Goal: Transaction & Acquisition: Book appointment/travel/reservation

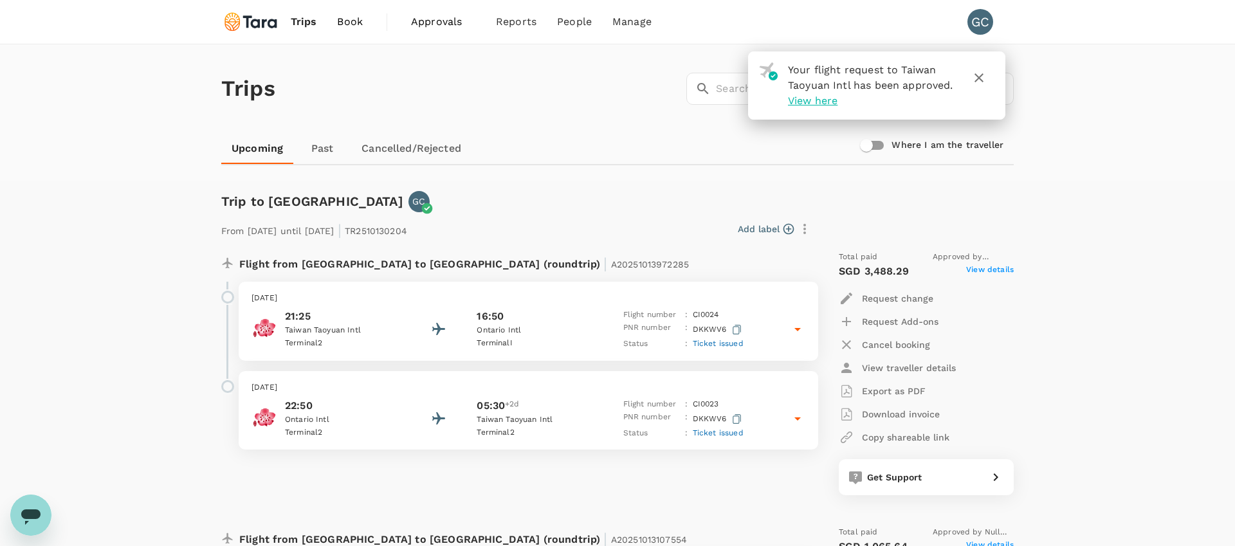
click at [342, 21] on span "Book" at bounding box center [350, 21] width 26 height 15
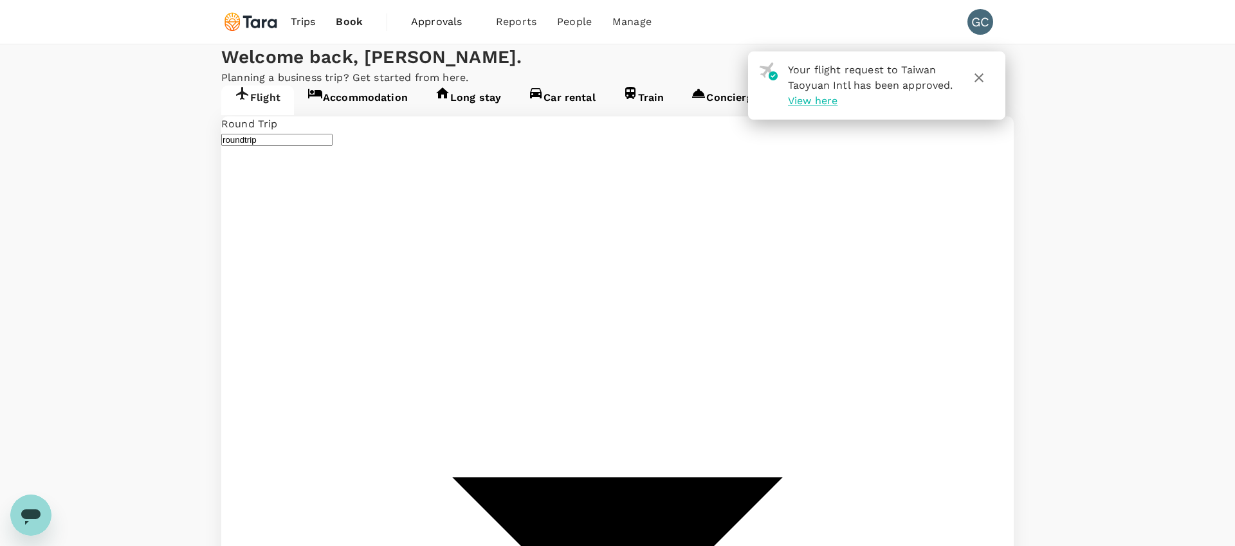
type input "Ontario Intl (ONT)"
type input "Hartsfield–Jackson Atlanta Intl (ATL)"
type input "Ontario Intl (ONT)"
type input "Hartsfield–Jackson Atlanta Intl (ATL)"
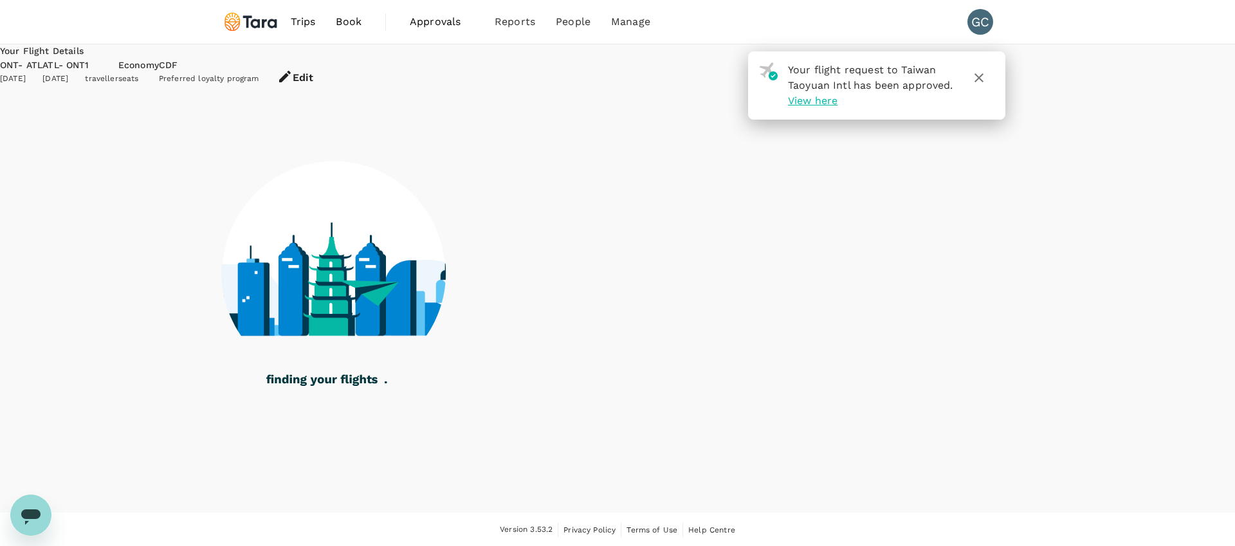
click at [981, 81] on icon "button" at bounding box center [978, 77] width 15 height 15
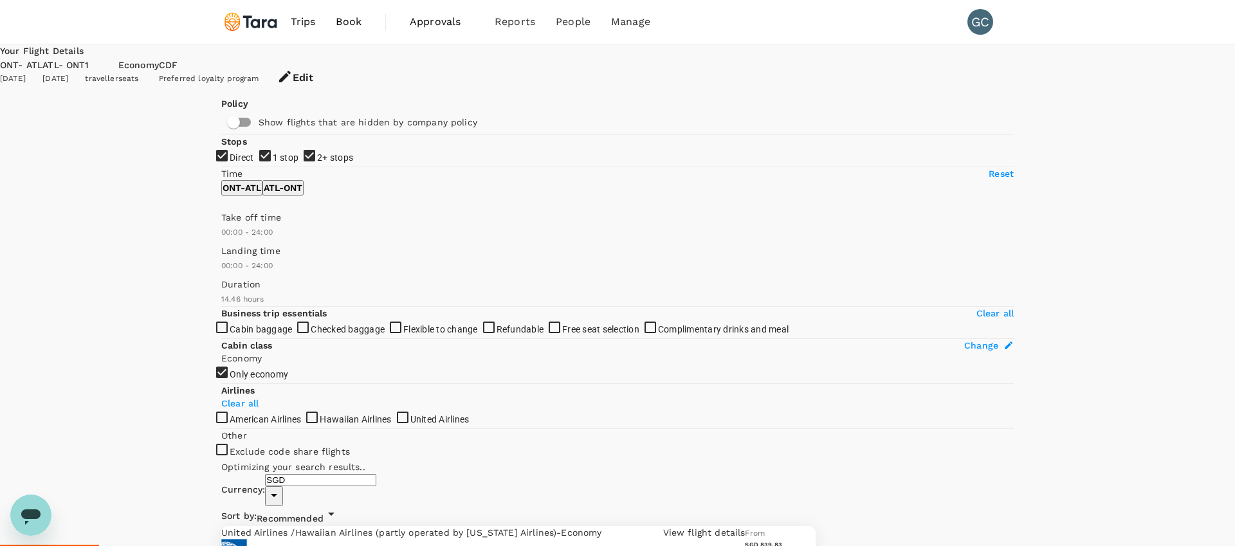
click at [273, 163] on span "1 stop" at bounding box center [286, 157] width 26 height 10
click at [266, 236] on input "1 stop" at bounding box center [617, 273] width 1235 height 546
checkbox input "false"
click at [317, 163] on span "2+ stops" at bounding box center [335, 157] width 36 height 10
click at [261, 261] on input "2+ stops" at bounding box center [617, 273] width 1235 height 546
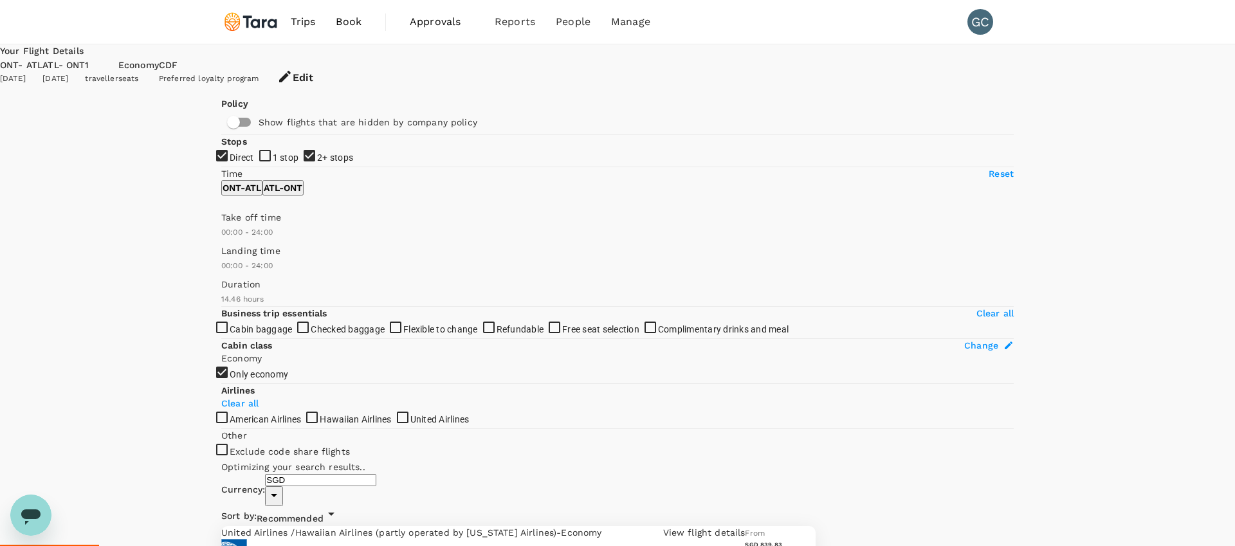
checkbox input "false"
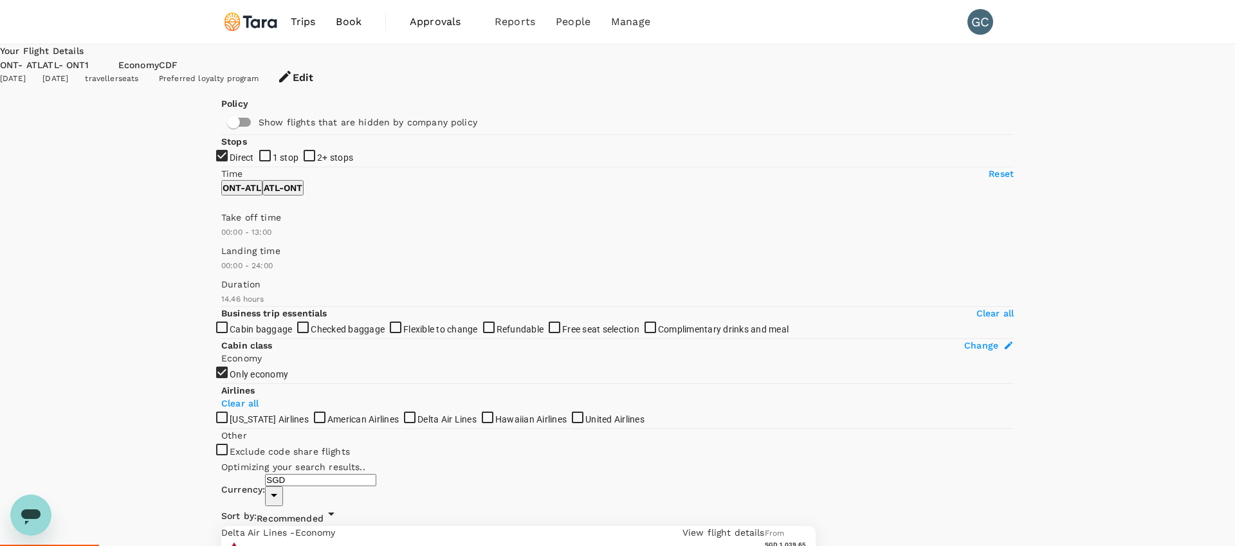
click at [221, 239] on span at bounding box center [221, 239] width 0 height 0
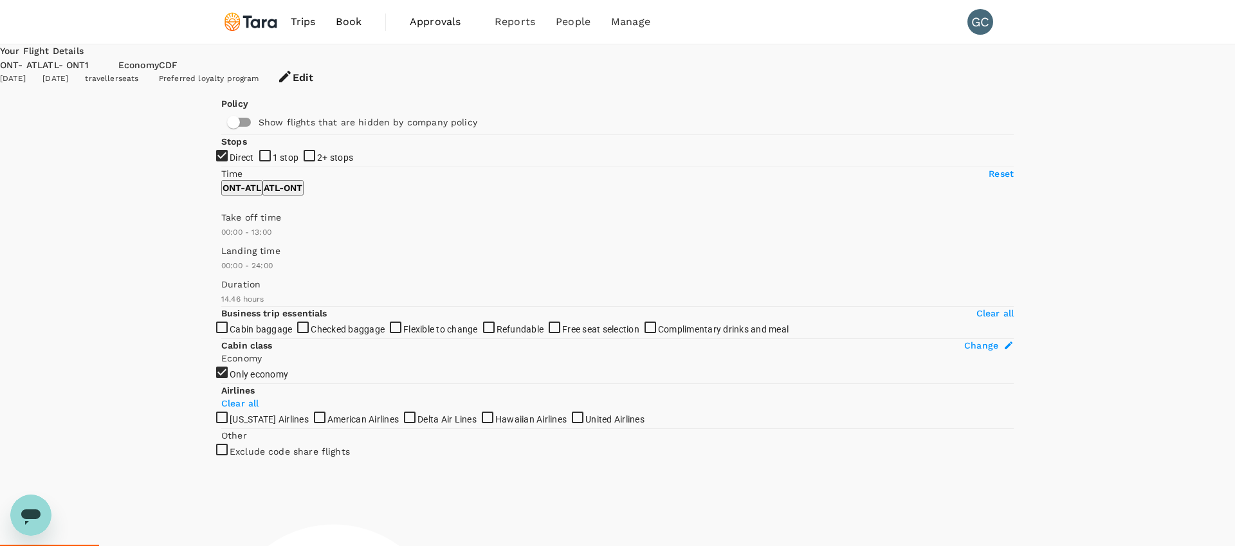
type input "870"
click at [221, 239] on span at bounding box center [221, 239] width 0 height 0
click at [302, 194] on p "ATL - ONT" at bounding box center [283, 187] width 39 height 13
click at [221, 239] on span at bounding box center [221, 239] width 0 height 0
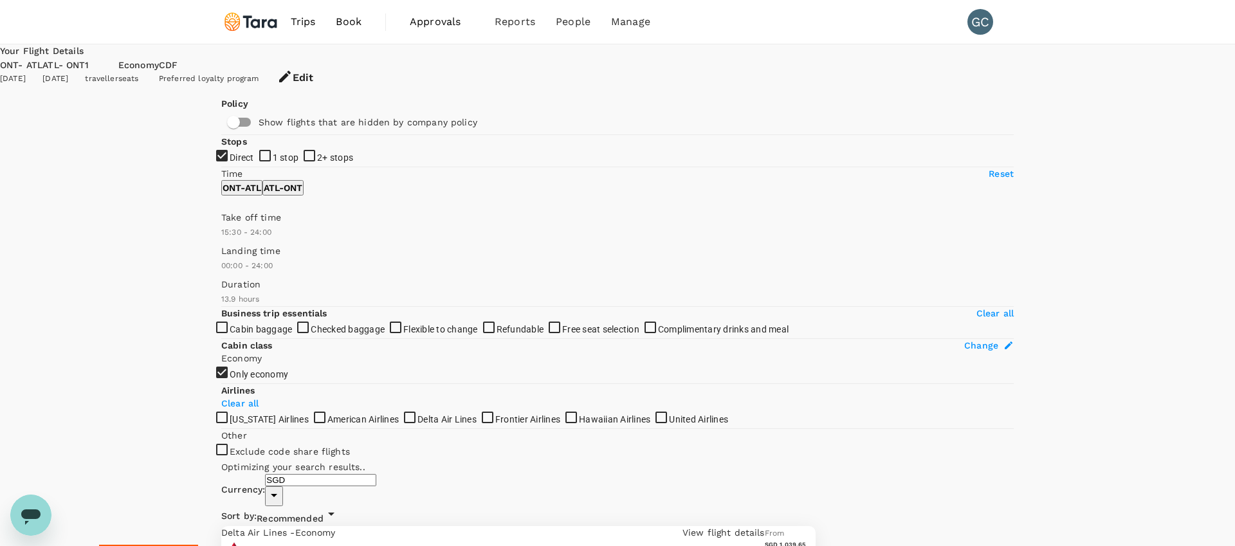
click at [221, 239] on span at bounding box center [221, 239] width 0 height 0
type input "660"
click at [221, 239] on span at bounding box center [221, 239] width 0 height 0
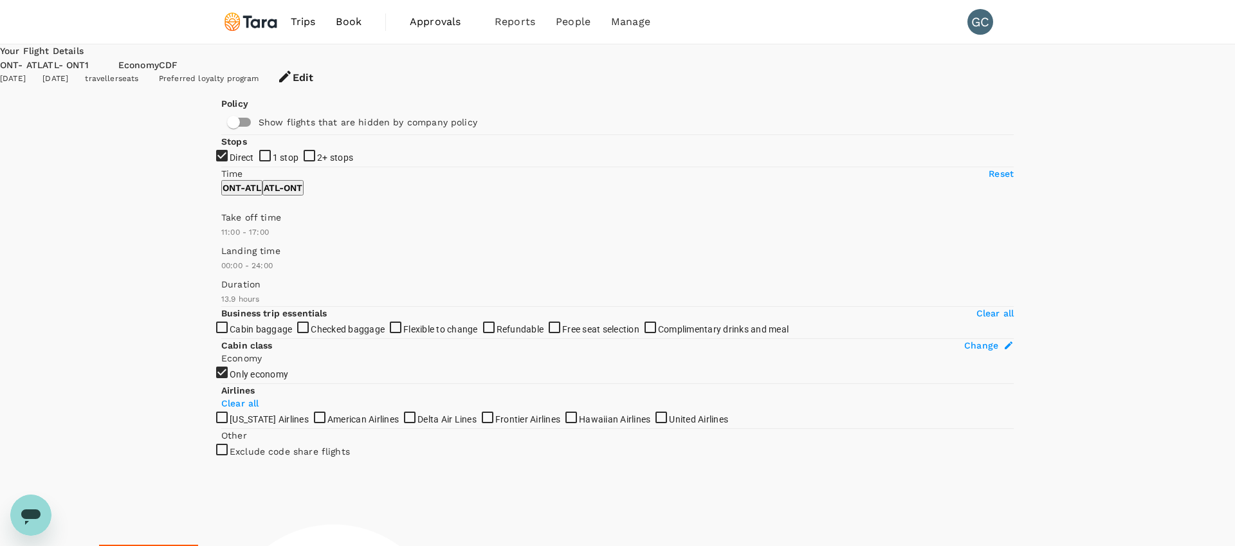
click at [221, 239] on span at bounding box center [221, 239] width 0 height 0
click at [260, 196] on button "ONT - ATL" at bounding box center [241, 187] width 41 height 15
click at [302, 194] on p "ATL - ONT" at bounding box center [283, 187] width 39 height 13
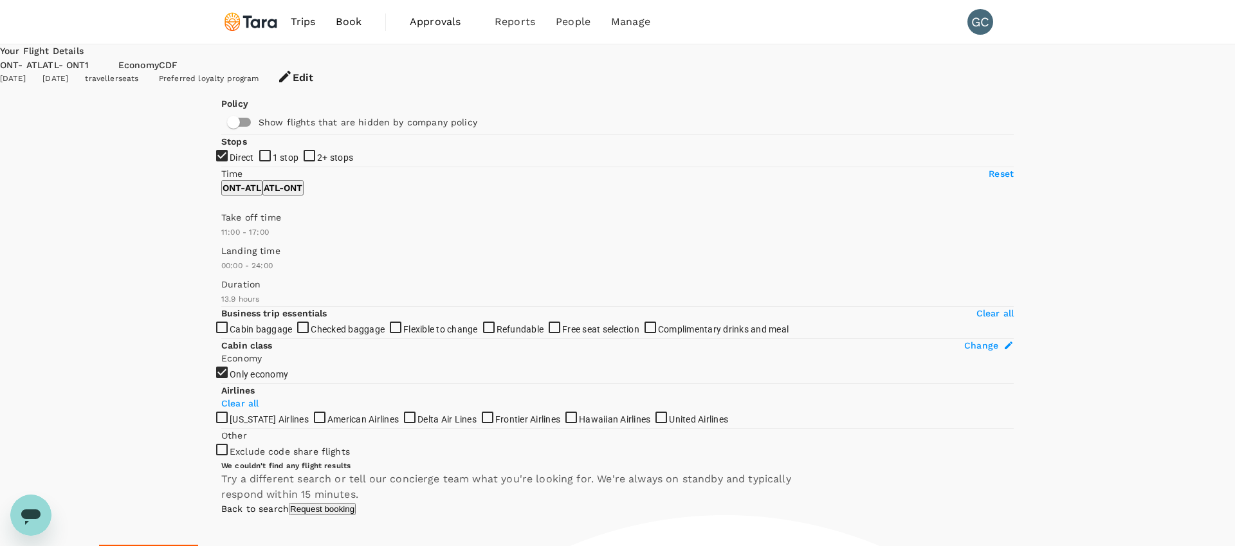
click at [221, 239] on span at bounding box center [221, 239] width 0 height 0
type input "1320"
click at [221, 239] on span at bounding box center [221, 239] width 0 height 0
type input "390"
click at [221, 239] on span at bounding box center [221, 239] width 0 height 0
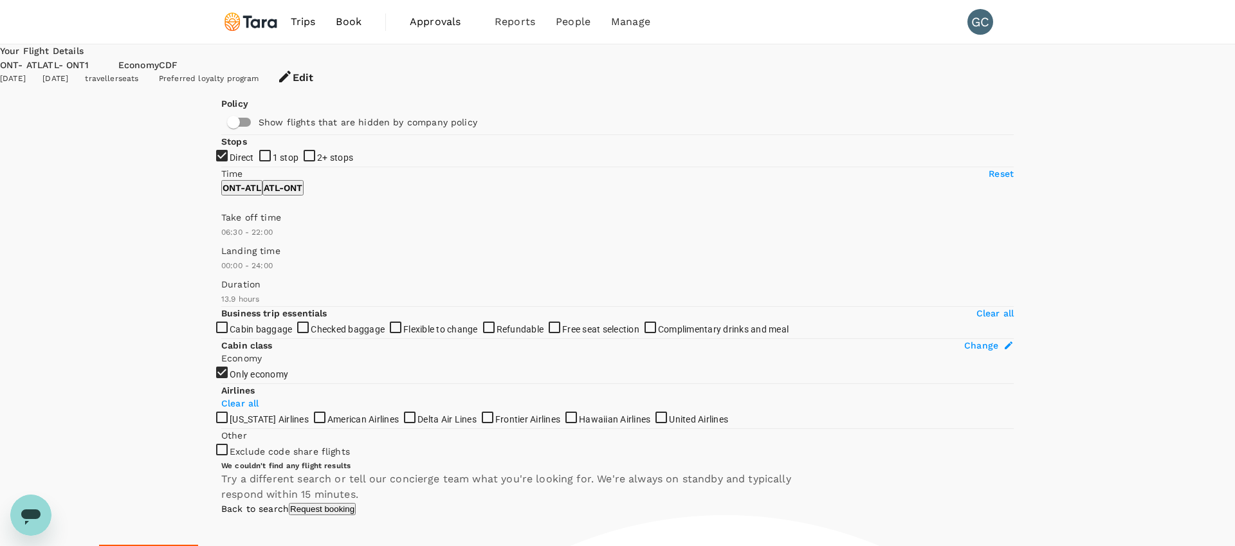
click at [289, 504] on link "Back to search" at bounding box center [255, 509] width 68 height 10
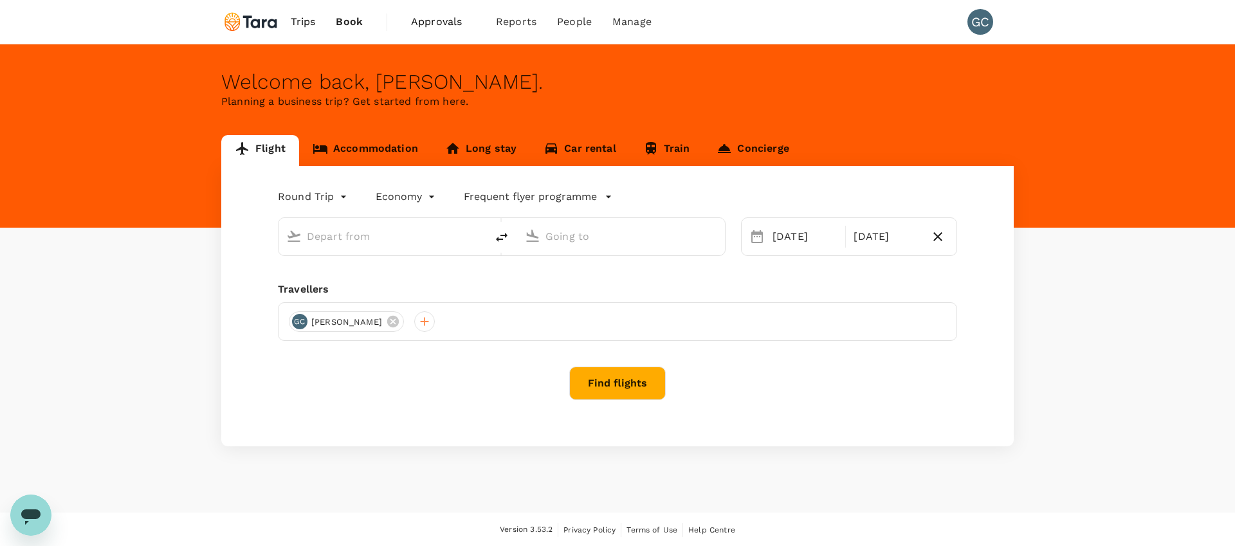
type input "Ontario Intl (ONT)"
type input "Hartsfield–Jackson Atlanta Intl (ATL)"
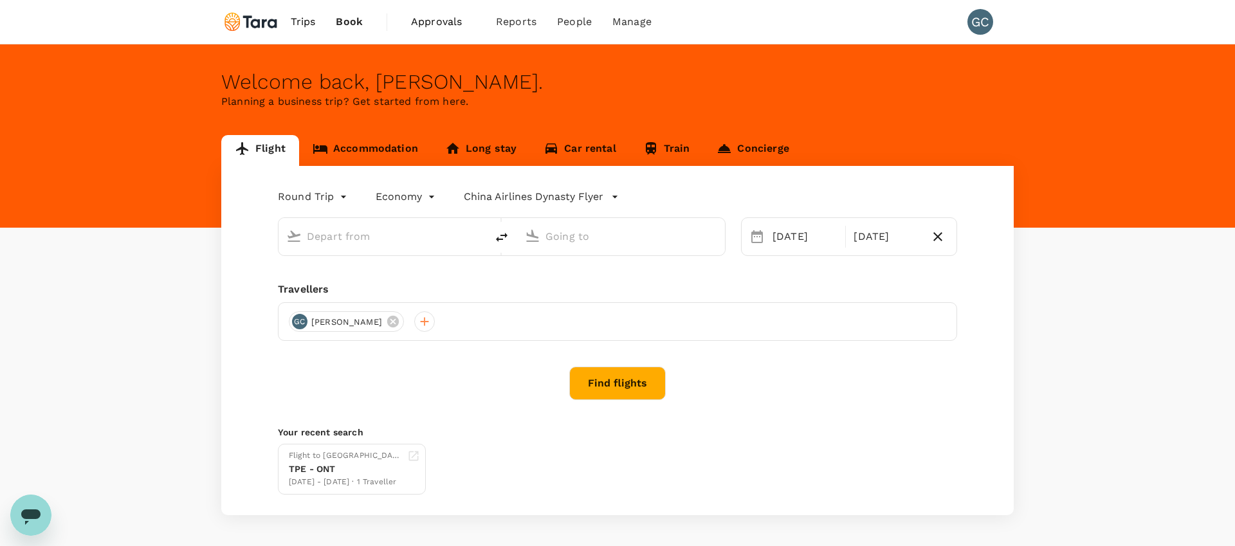
type input "Ontario Intl (ONT)"
type input "Hartsfield–Jackson Atlanta Intl (ATL)"
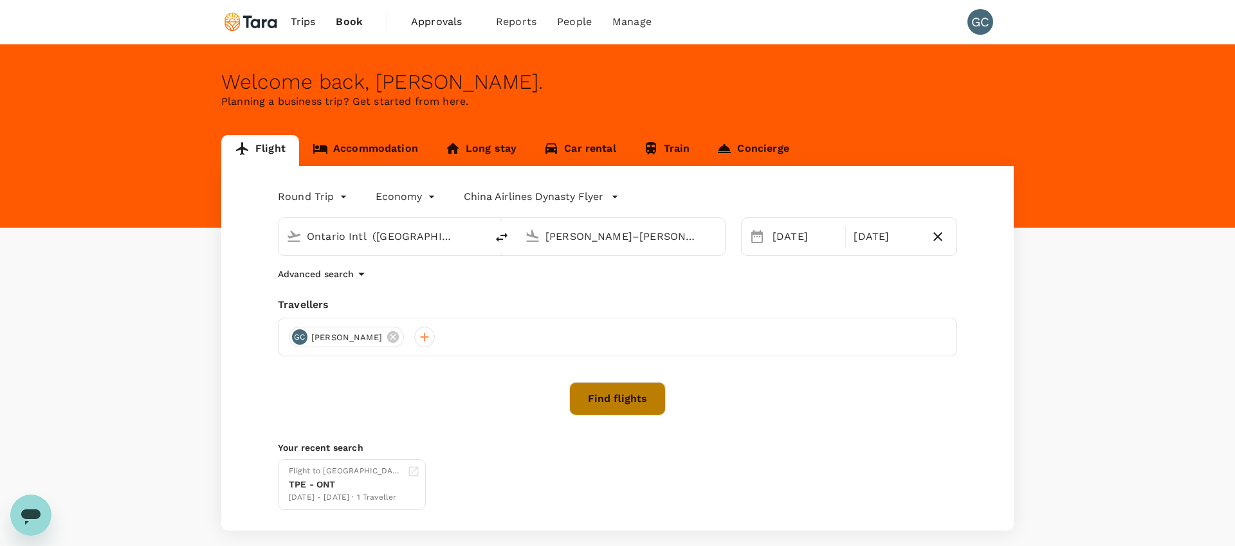
click at [582, 401] on button "Find flights" at bounding box center [617, 398] width 96 height 33
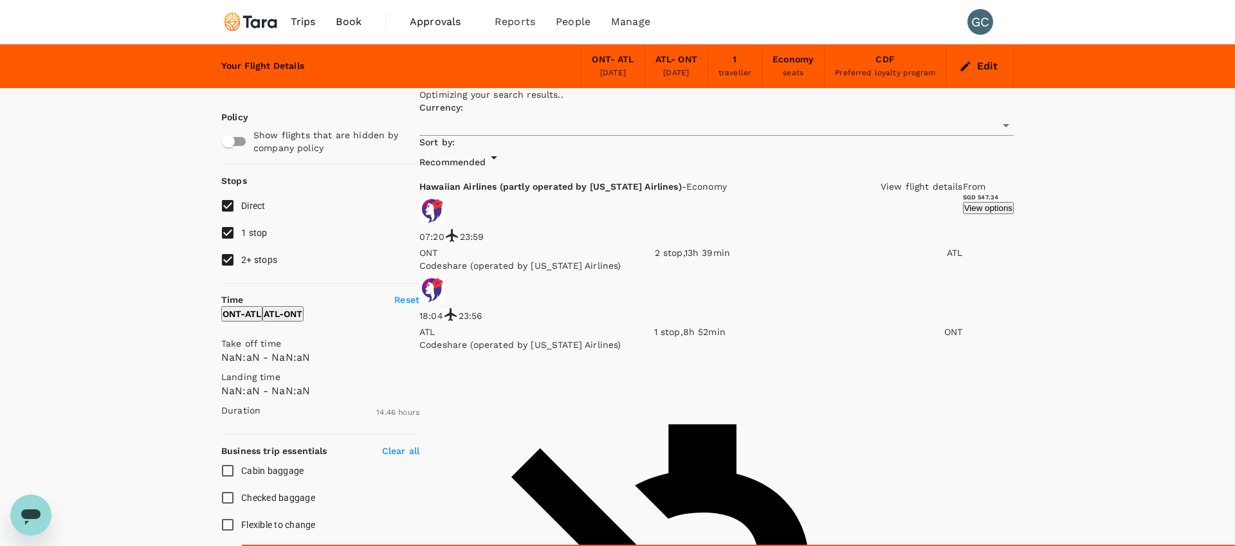
type input "SGD"
type input "1440"
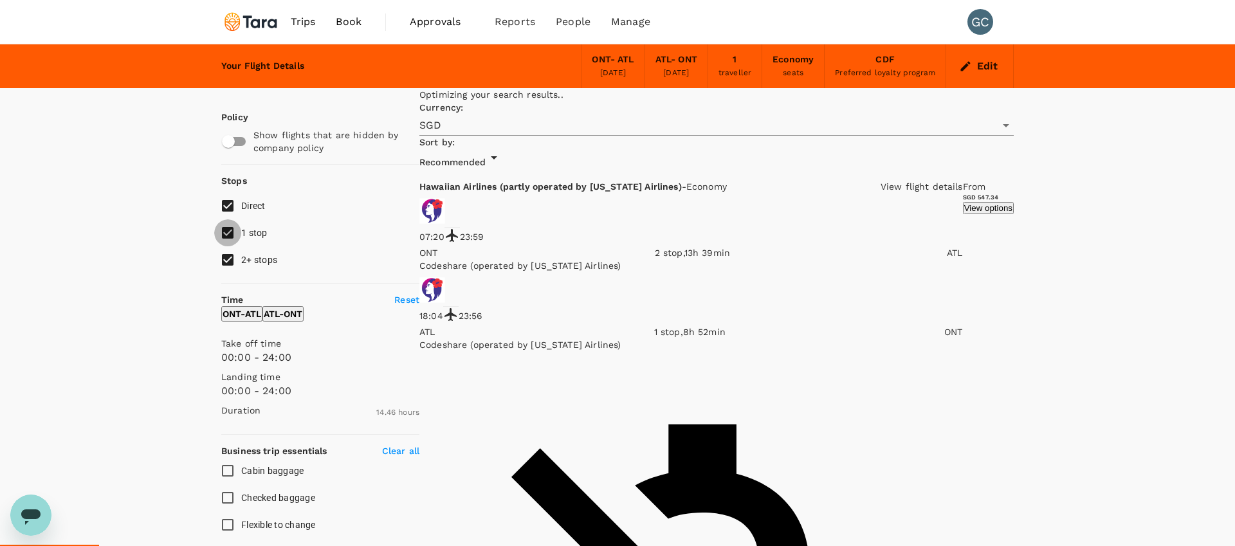
click at [235, 232] on input "1 stop" at bounding box center [227, 232] width 27 height 27
checkbox input "false"
click at [231, 255] on input "2+ stops" at bounding box center [227, 259] width 27 height 27
checkbox input "false"
type input "1710"
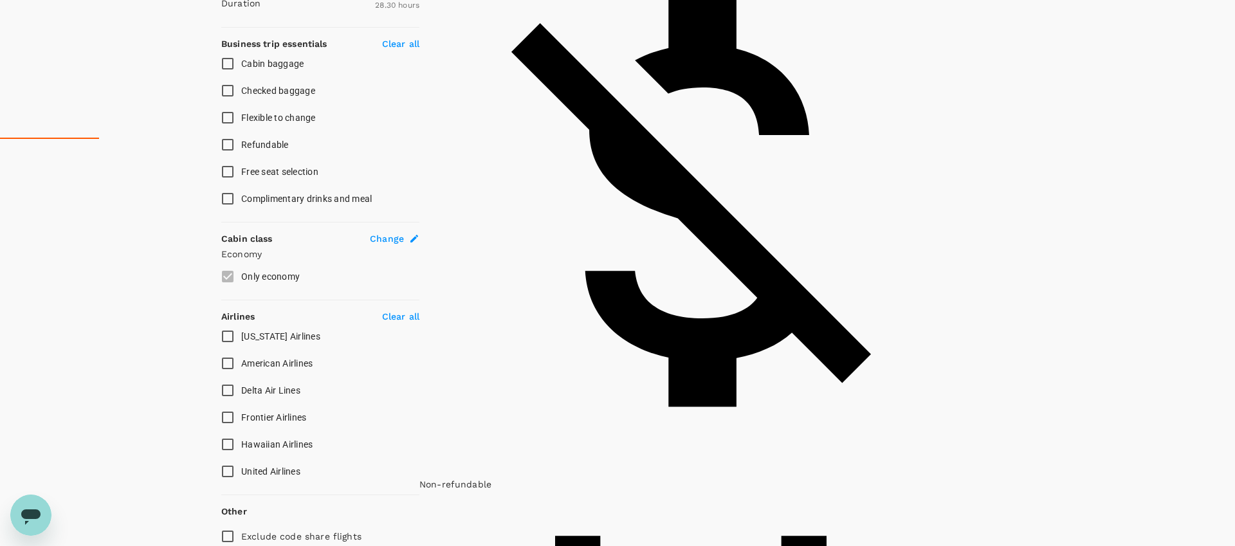
scroll to position [421, 0]
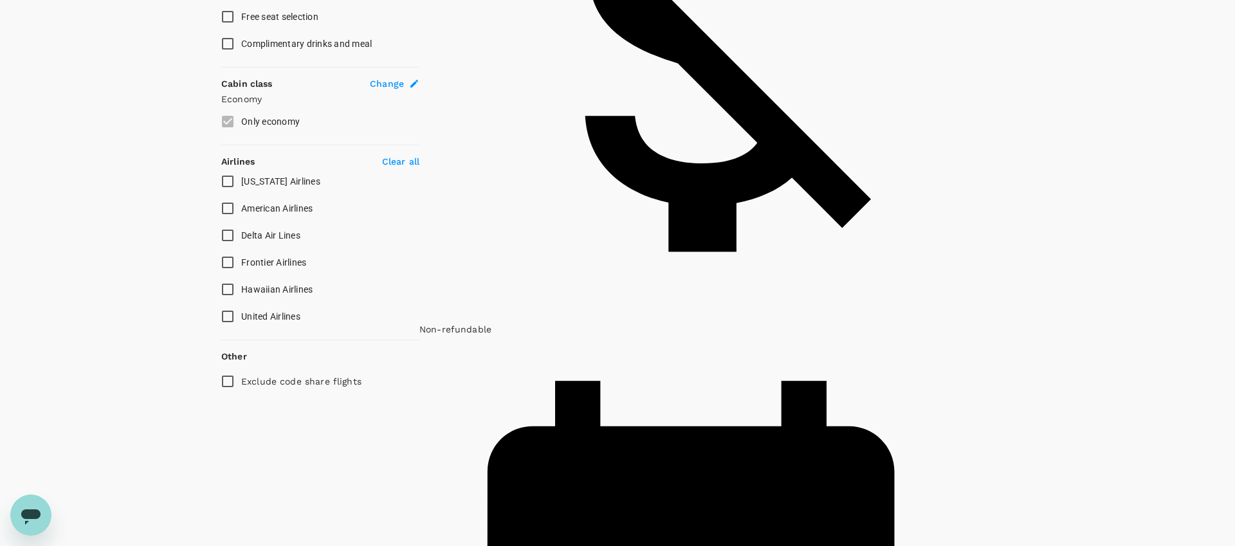
scroll to position [601, 0]
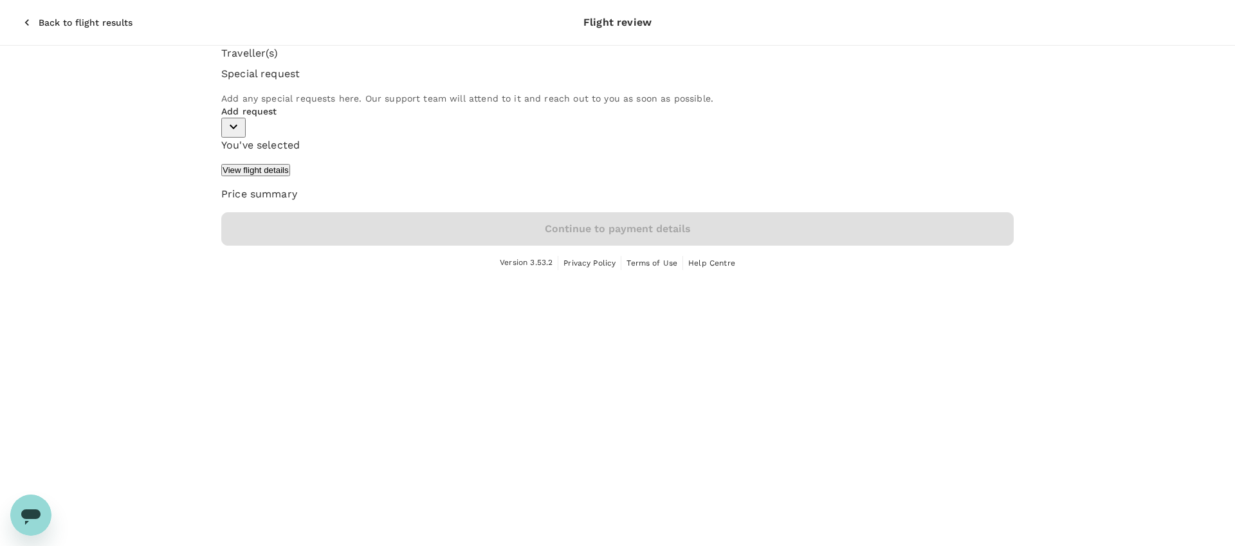
click at [304, 138] on div "Add request" at bounding box center [617, 121] width 793 height 33
click at [241, 134] on icon "button" at bounding box center [233, 126] width 15 height 15
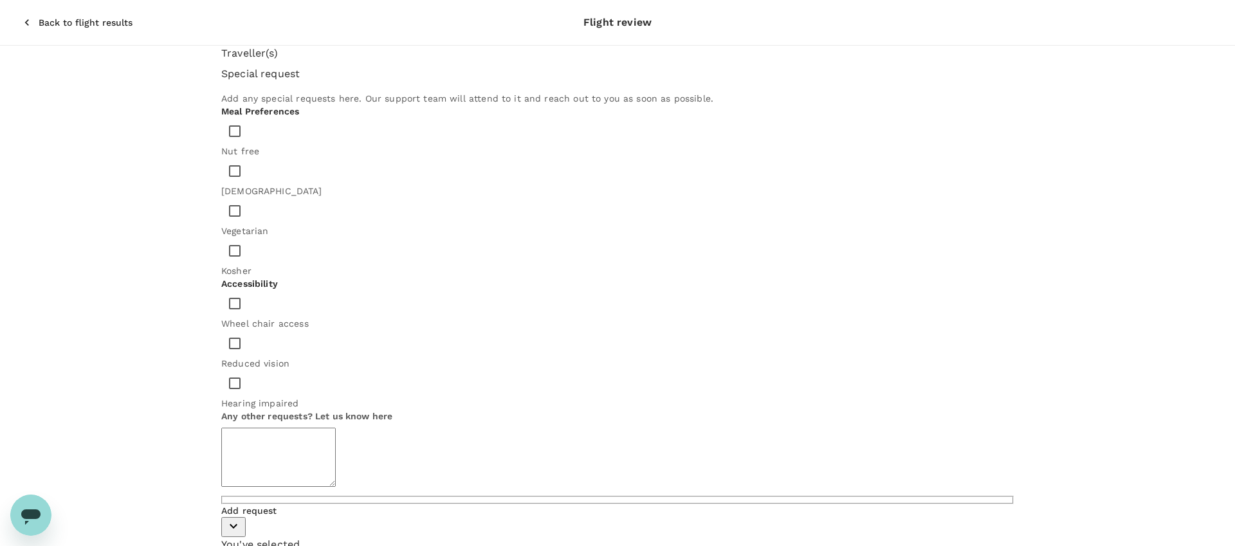
click at [150, 223] on div "Traveller(s) Special request Add any special requests here. Our support team wi…" at bounding box center [617, 346] width 1235 height 600
click at [241, 519] on icon "button" at bounding box center [233, 526] width 15 height 15
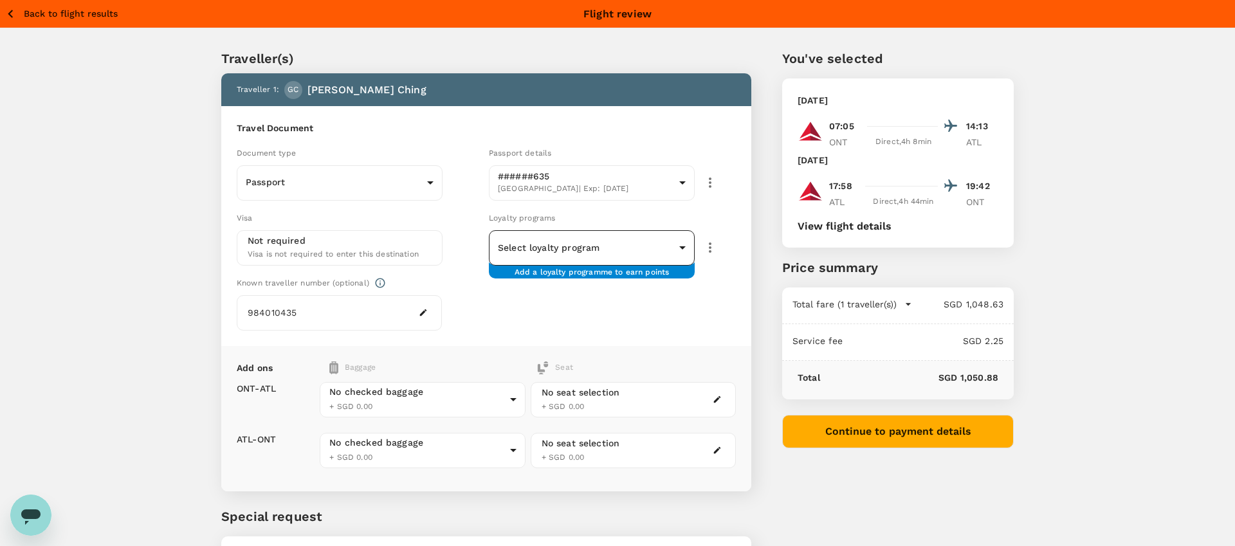
click at [592, 243] on body "Back to flight results Flight review Traveller(s) Traveller 1 : GC [PERSON_NAME…" at bounding box center [617, 328] width 1235 height 656
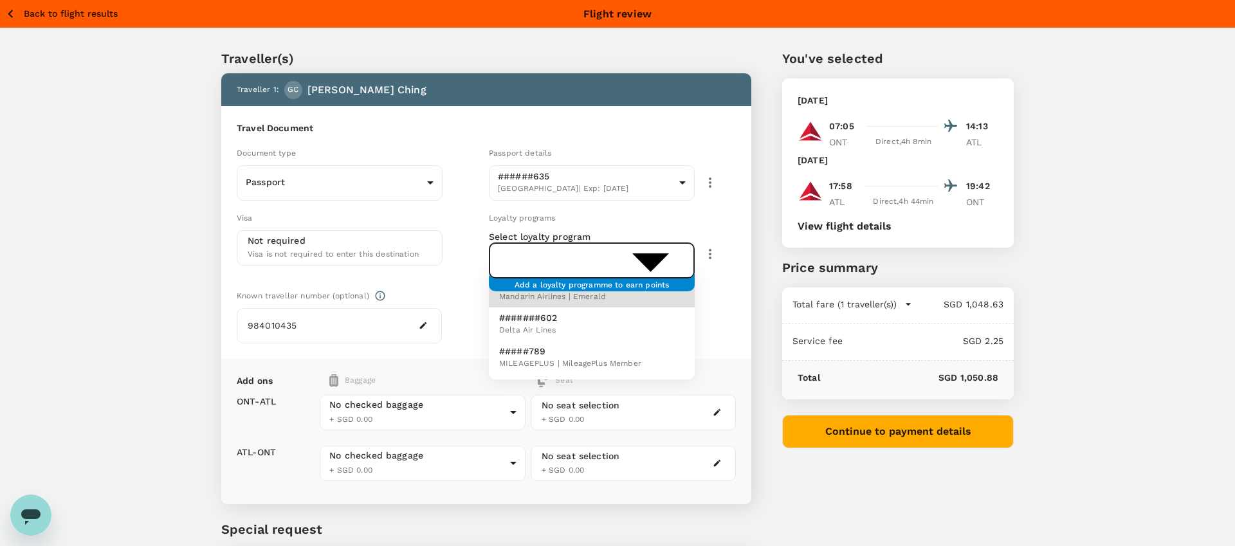
click at [586, 322] on li "#######602 Delta Air Lines" at bounding box center [592, 324] width 206 height 33
type input "2fa5508e-bbac-4574-84a3-b3fe9015c8f2"
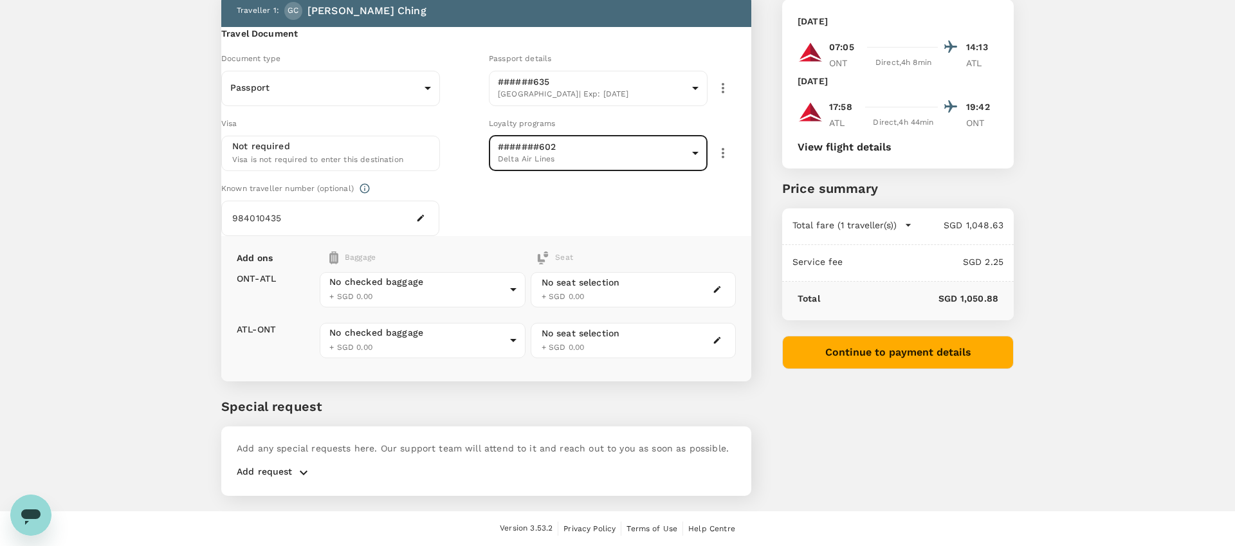
scroll to position [116, 0]
click at [515, 298] on body "Back to flight results Flight review Traveller(s) Traveller 1 : GC Gilbert Chin…" at bounding box center [617, 233] width 1235 height 625
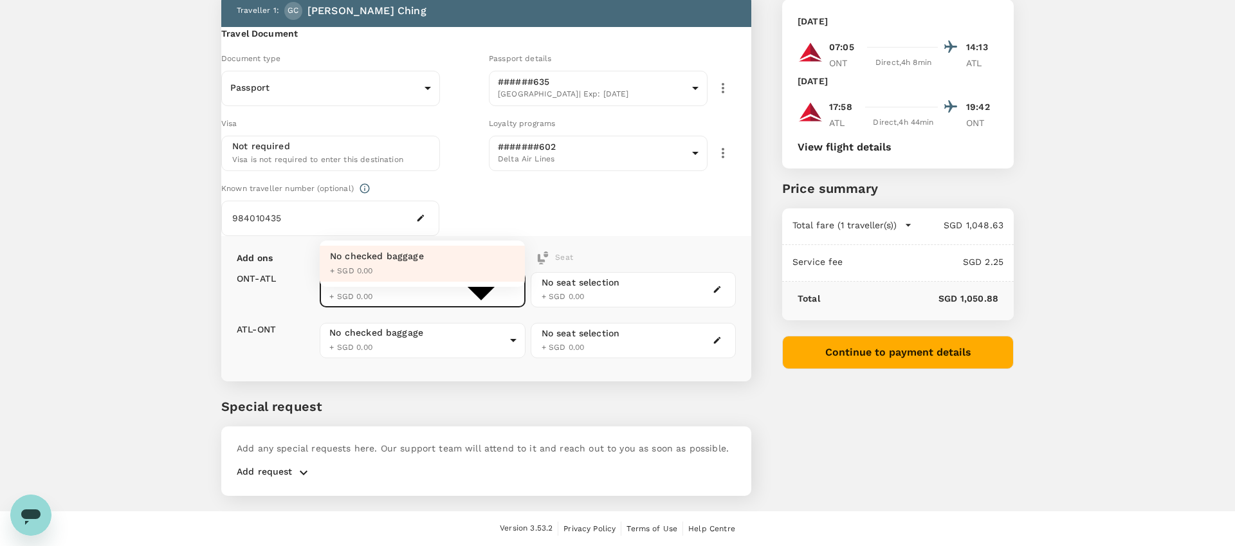
click at [469, 244] on div at bounding box center [617, 273] width 1235 height 546
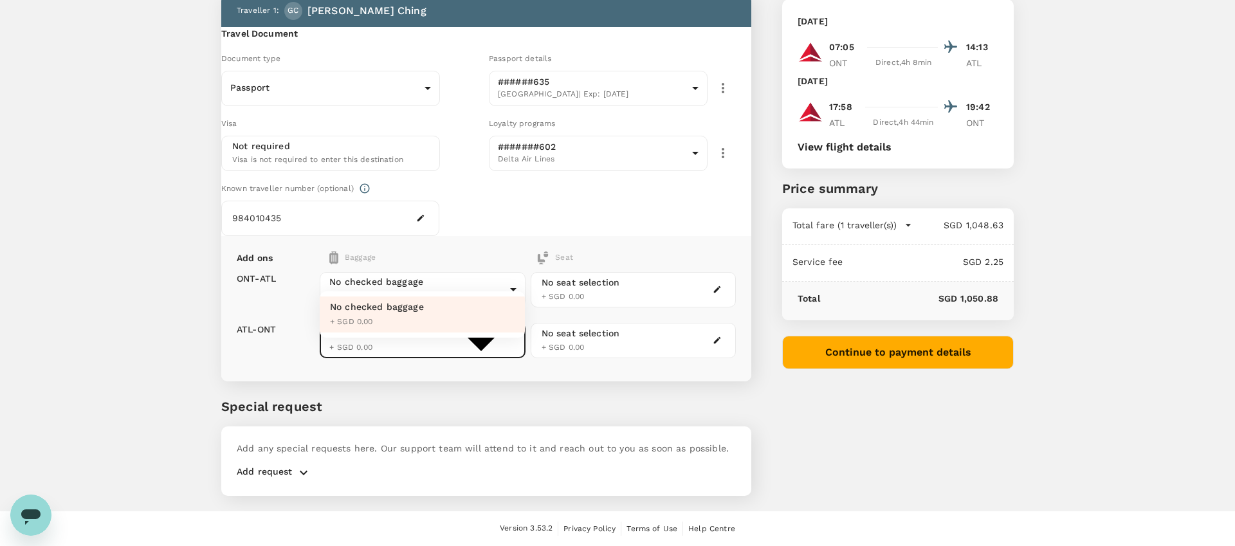
click at [423, 362] on body "Back to flight results Flight review Traveller(s) Traveller 1 : GC Gilbert Chin…" at bounding box center [617, 233] width 1235 height 625
click at [543, 226] on div at bounding box center [617, 273] width 1235 height 546
click at [584, 301] on span "+ SGD 0.00" at bounding box center [563, 296] width 43 height 9
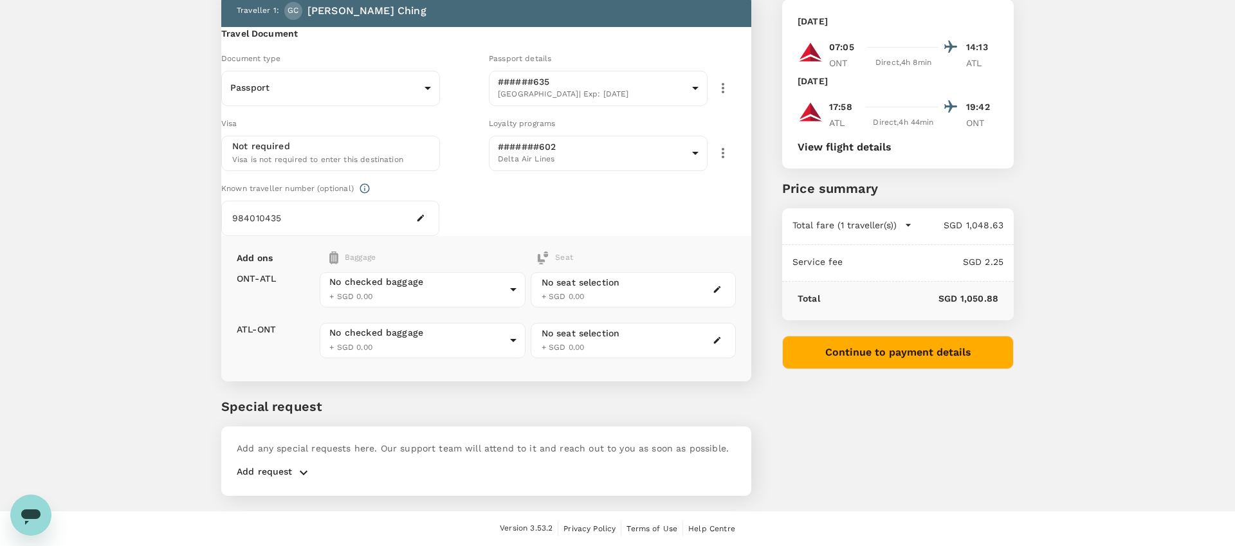
click at [722, 295] on button "button" at bounding box center [717, 289] width 15 height 15
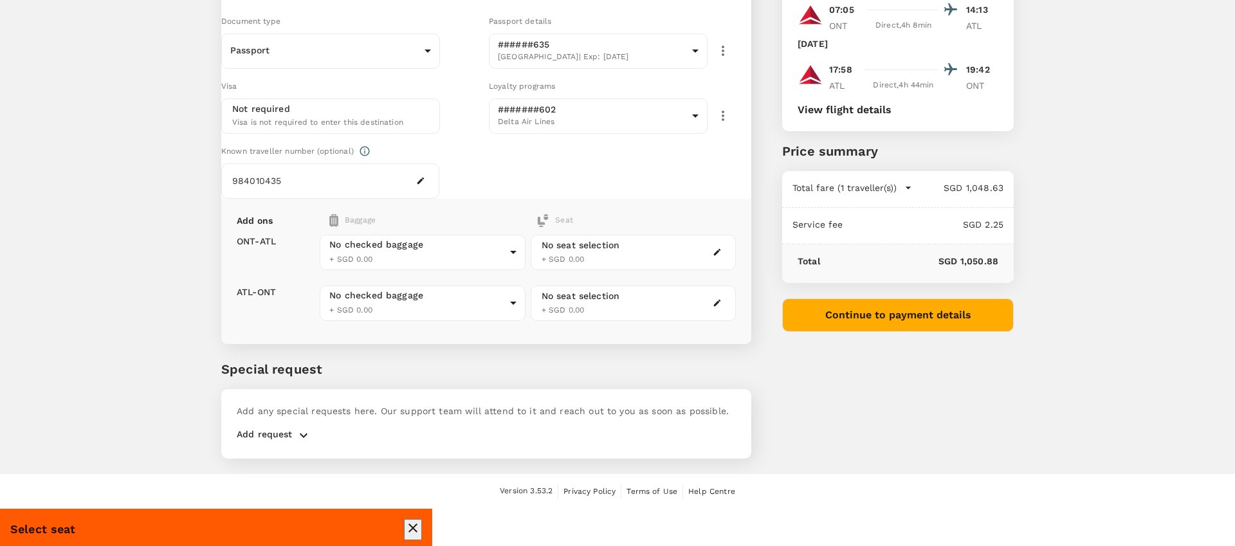
scroll to position [0, 0]
click at [1091, 278] on p "Select" at bounding box center [1068, 271] width 104 height 13
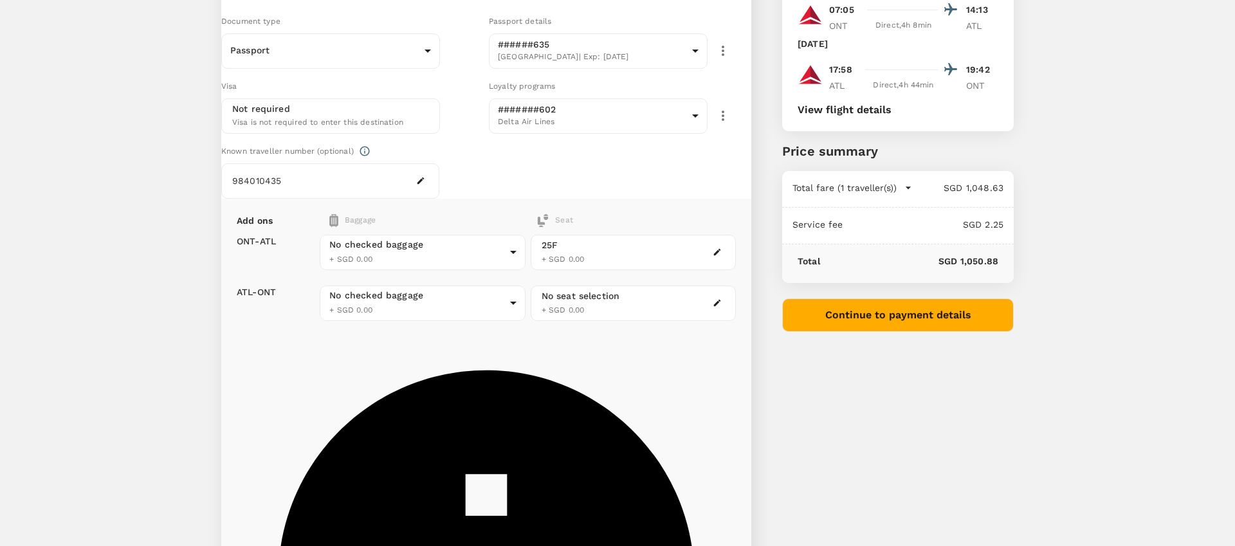
click at [330, 41] on p "Select" at bounding box center [278, 34] width 104 height 13
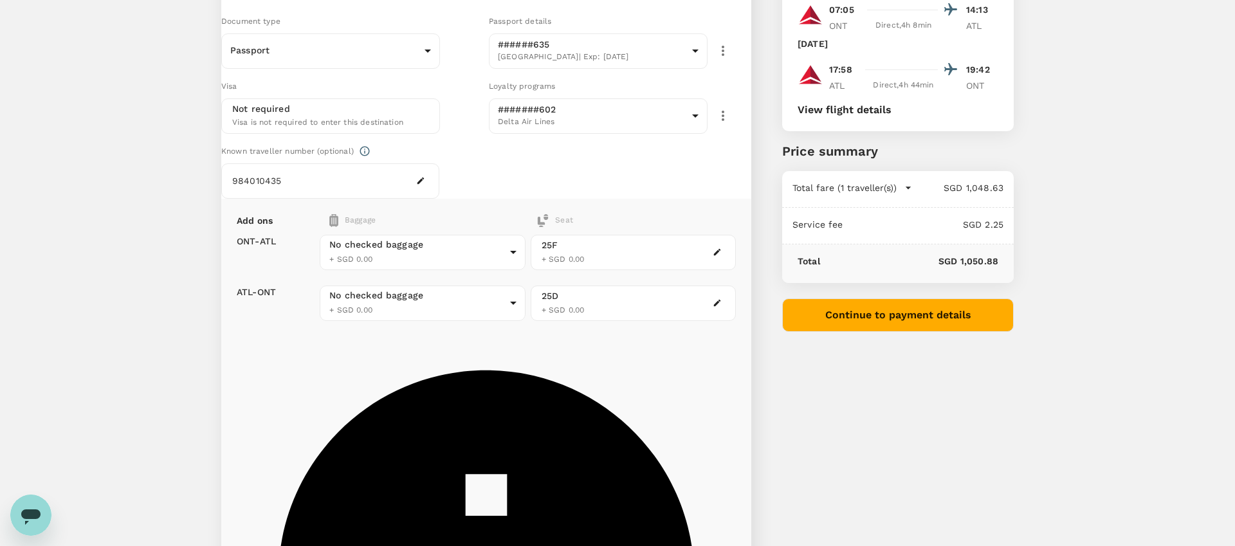
scroll to position [0, 0]
click at [494, 308] on body "Back to flight results Flight review Traveller(s) Traveller 1 : GC Gilbert Chin…" at bounding box center [617, 460] width 1235 height 1153
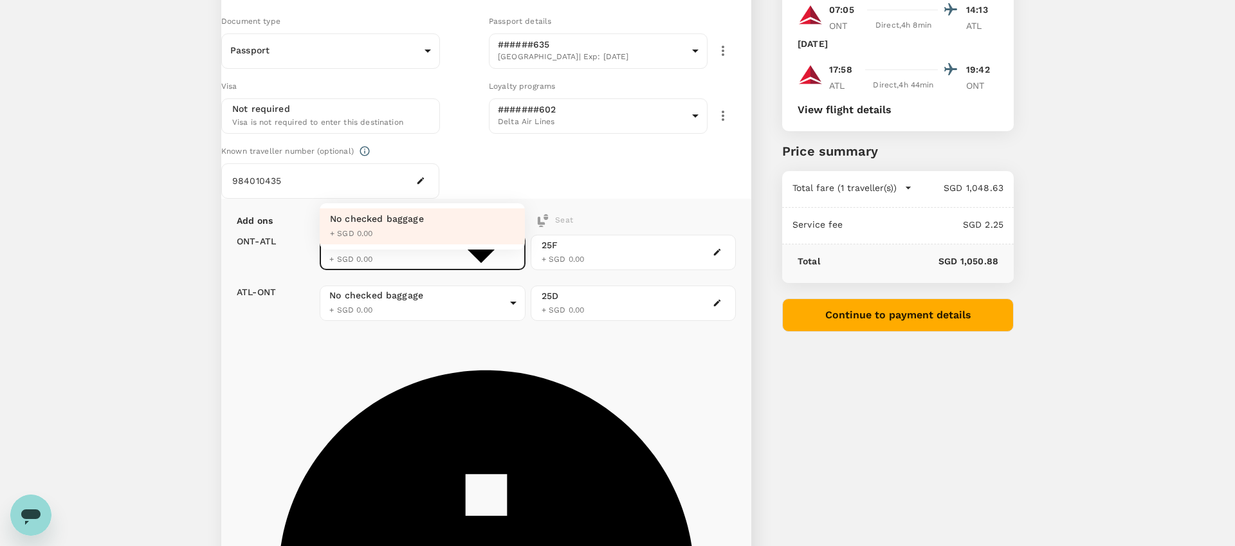
click at [481, 244] on li "No checked baggage + SGD 0.00" at bounding box center [422, 226] width 205 height 36
click at [491, 302] on body "Back to flight results Flight review Traveller(s) Traveller 1 : GC Gilbert Chin…" at bounding box center [617, 460] width 1235 height 1153
click at [516, 214] on div at bounding box center [617, 273] width 1235 height 546
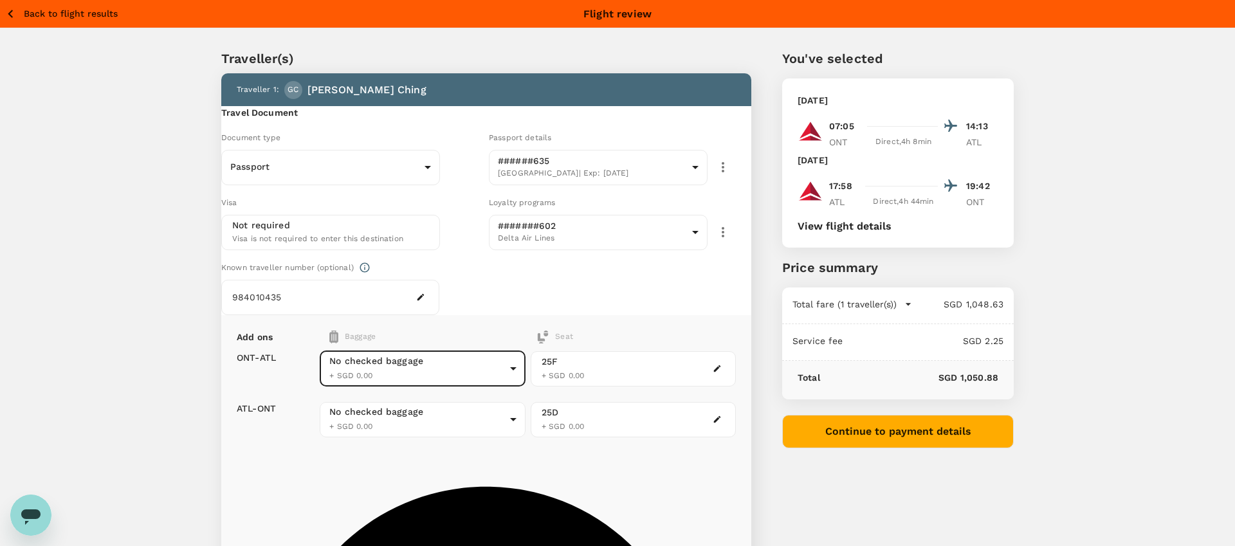
click at [885, 433] on button "Continue to payment details" at bounding box center [898, 431] width 232 height 33
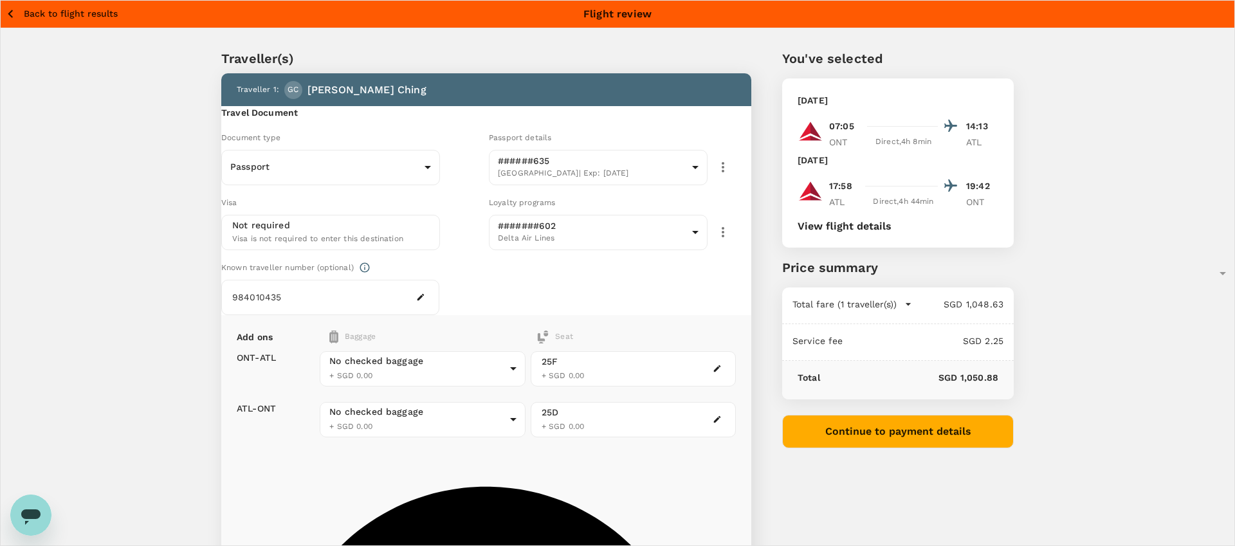
type input "9b978822-4779-4897-880a-17c8504d3706"
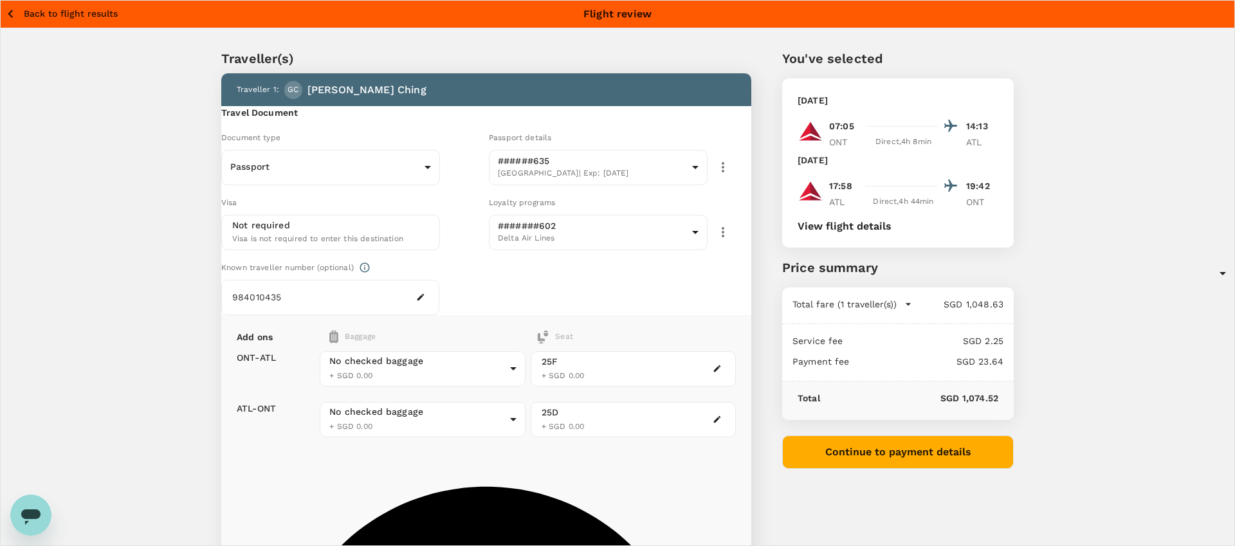
type textarea "tagtech2025 conference"
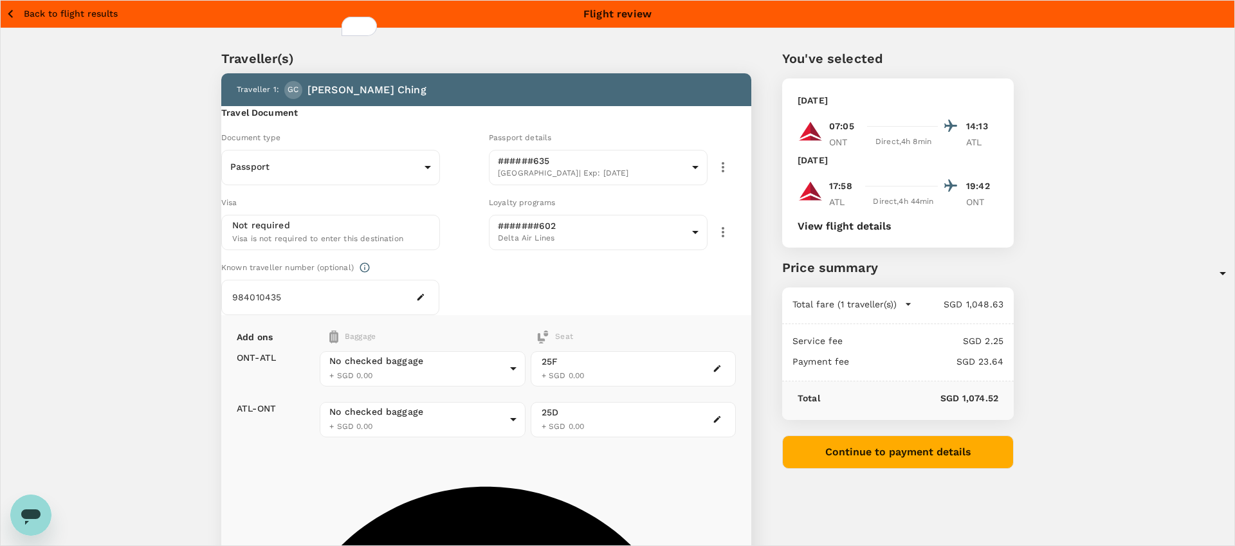
radio input "true"
drag, startPoint x: 413, startPoint y: 451, endPoint x: 458, endPoint y: 437, distance: 47.2
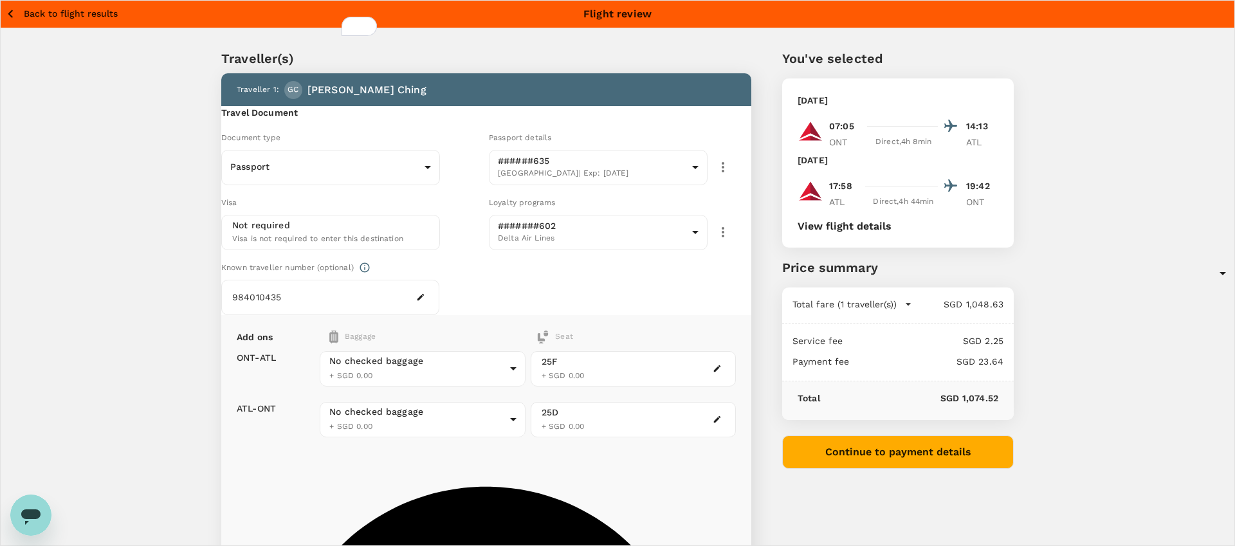
drag, startPoint x: 458, startPoint y: 437, endPoint x: 463, endPoint y: 431, distance: 7.3
drag, startPoint x: 546, startPoint y: 223, endPoint x: 518, endPoint y: 286, distance: 68.5
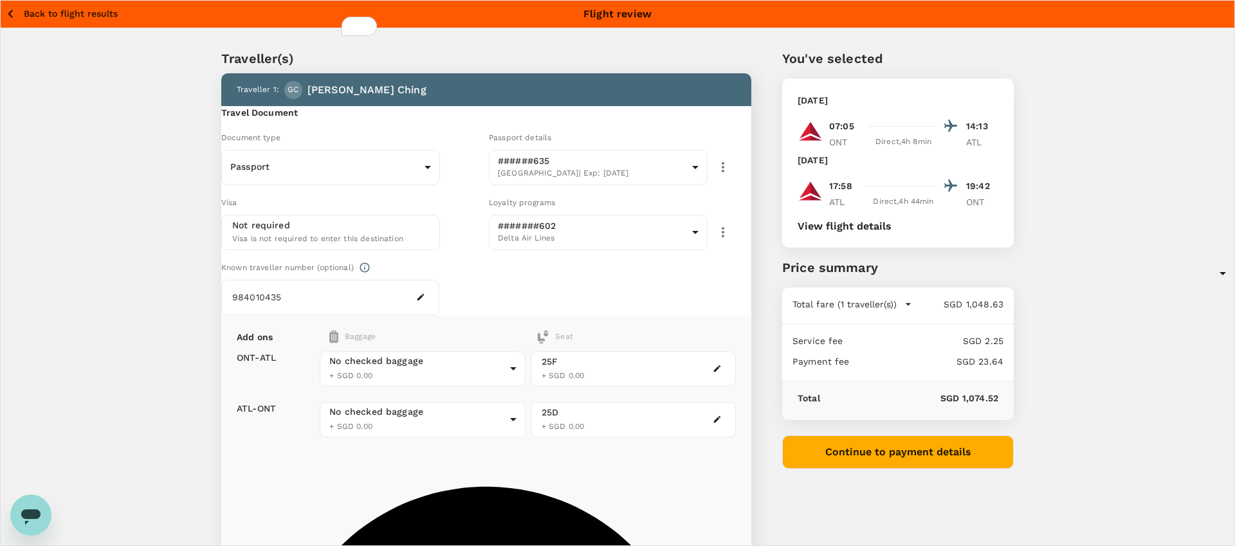
radio input "true"
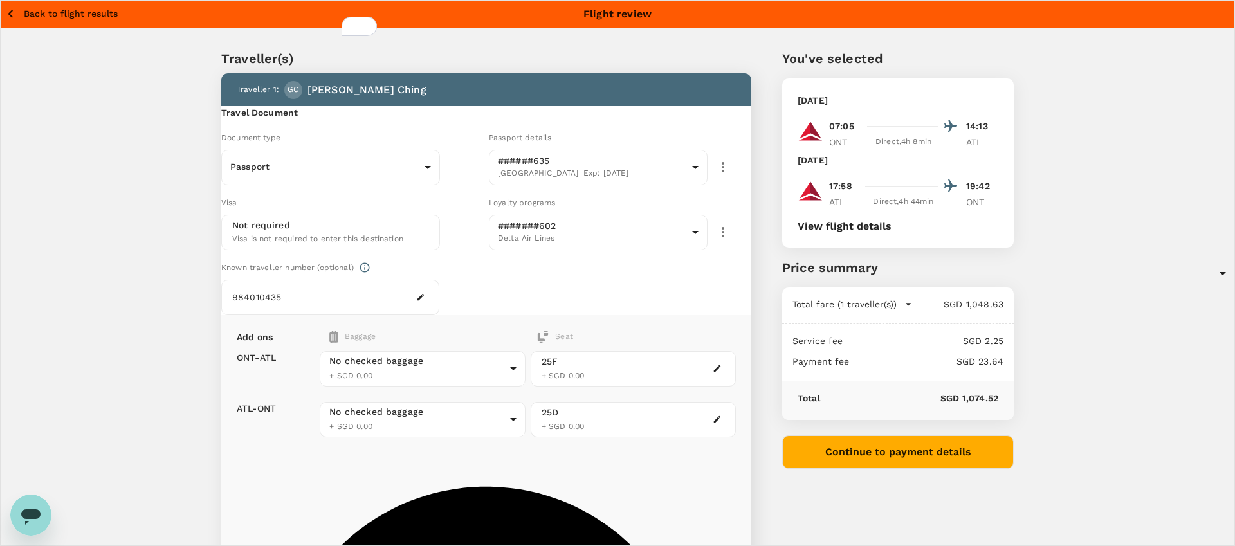
radio input "false"
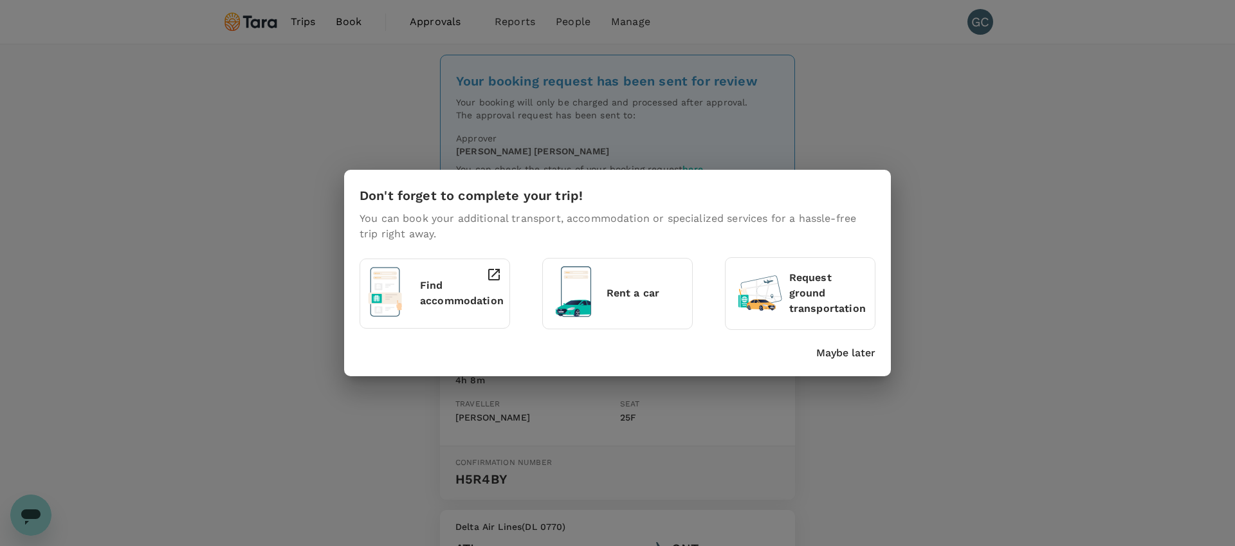
click at [841, 354] on p "Maybe later" at bounding box center [845, 352] width 59 height 15
